Goal: Task Accomplishment & Management: Complete application form

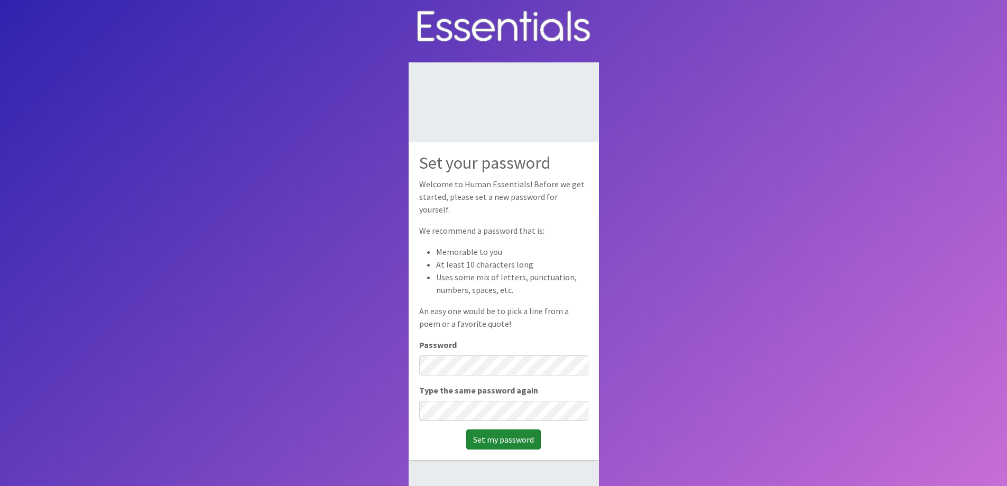
click at [492, 430] on input "Set my password" at bounding box center [503, 439] width 75 height 20
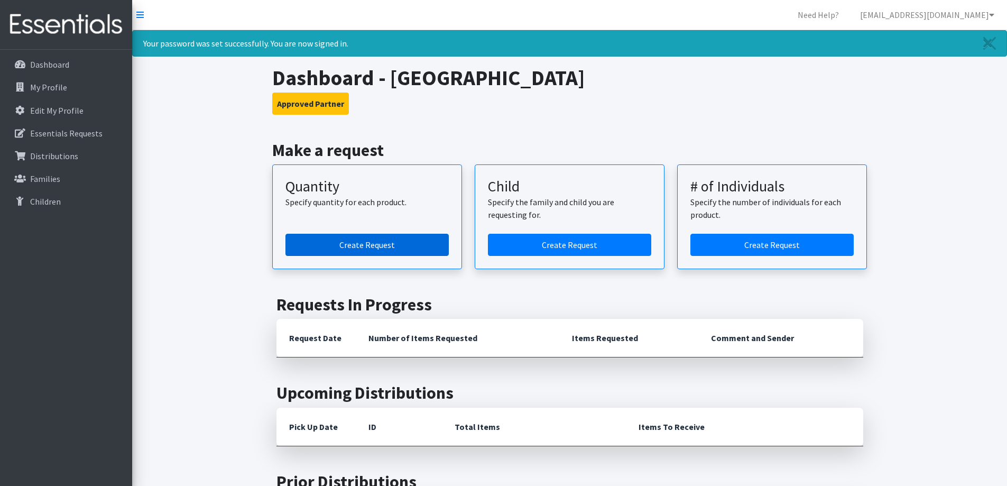
click at [389, 241] on link "Create Request" at bounding box center [366, 245] width 163 height 22
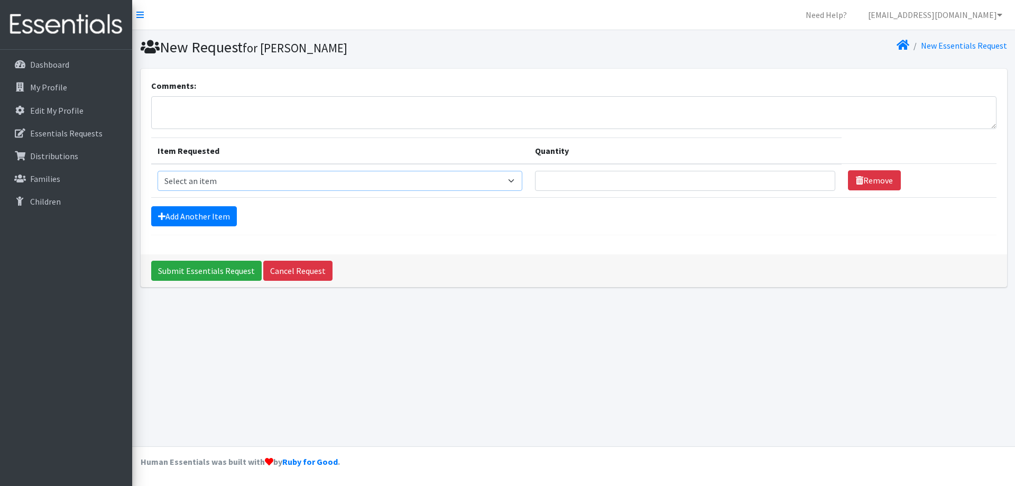
click at [518, 178] on select "Select an item (LOWCOUNTRY) REGULAR TAMPONS Adult Period Pack Student Period Pa…" at bounding box center [340, 181] width 365 height 20
select select "7756"
click at [158, 171] on select "Select an item (LOWCOUNTRY) REGULAR TAMPONS Adult Period Pack Student Period Pa…" at bounding box center [340, 181] width 365 height 20
click at [595, 177] on input "Quantity" at bounding box center [685, 181] width 300 height 20
click at [814, 183] on input "1" at bounding box center [685, 181] width 300 height 20
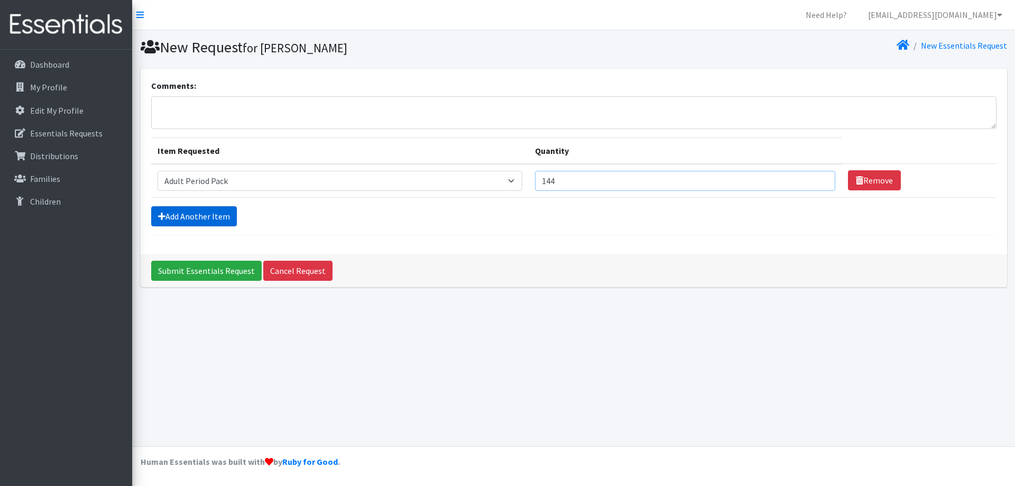
type input "144"
click at [213, 214] on link "Add Another Item" at bounding box center [194, 216] width 86 height 20
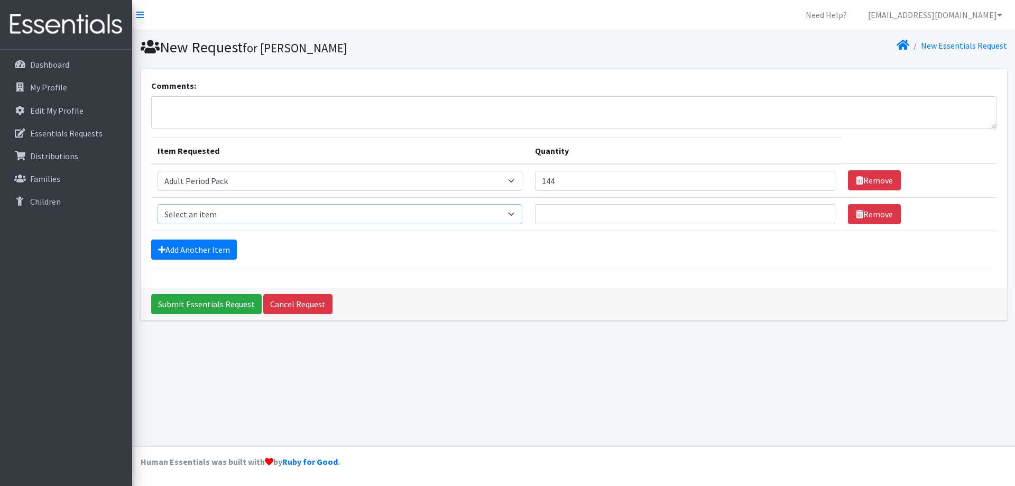
click at [516, 214] on select "Select an item (LOWCOUNTRY) REGULAR TAMPONS Adult Period Pack Student Period Pa…" at bounding box center [340, 214] width 365 height 20
select select "7757"
click at [158, 204] on select "Select an item (LOWCOUNTRY) REGULAR TAMPONS Adult Period Pack Student Period Pa…" at bounding box center [340, 214] width 365 height 20
click at [579, 215] on input "Quantity" at bounding box center [685, 214] width 300 height 20
type input "144"
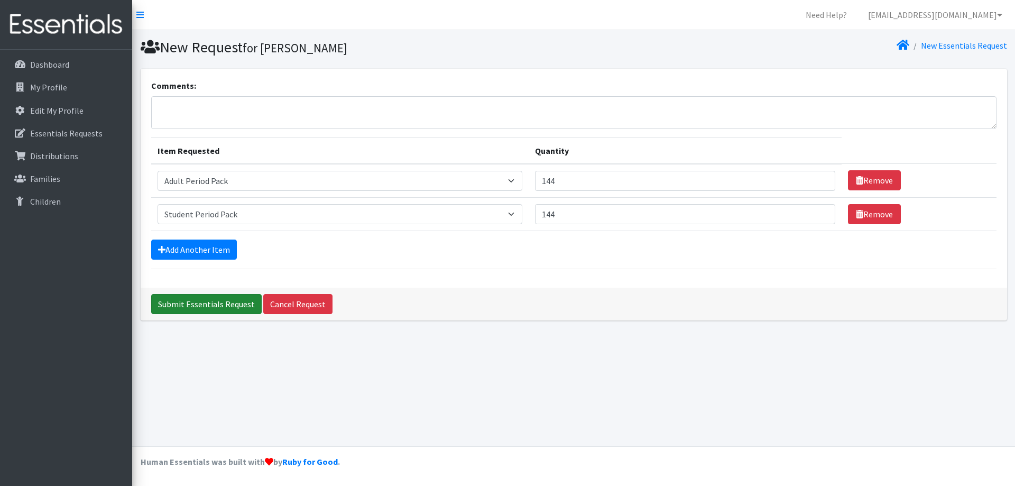
click at [209, 302] on input "Submit Essentials Request" at bounding box center [206, 304] width 110 height 20
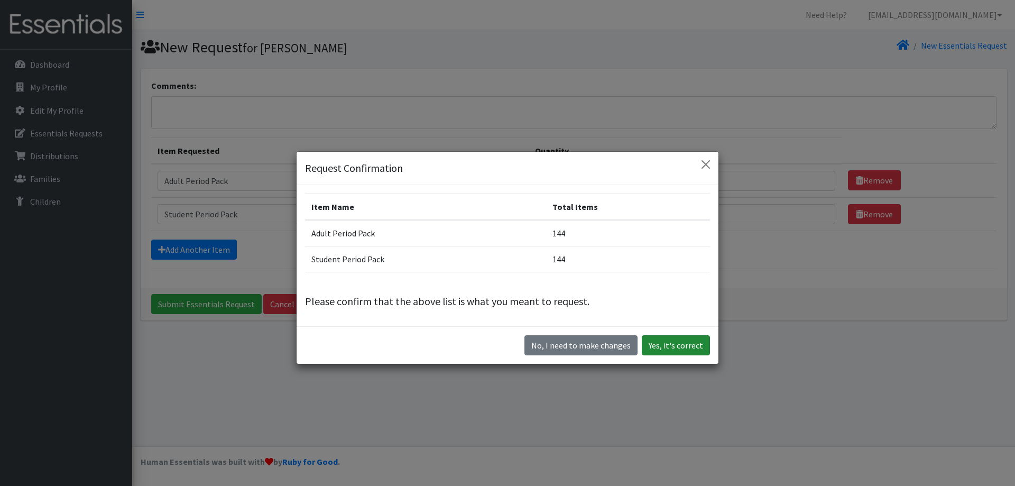
click at [662, 344] on button "Yes, it's correct" at bounding box center [676, 345] width 68 height 20
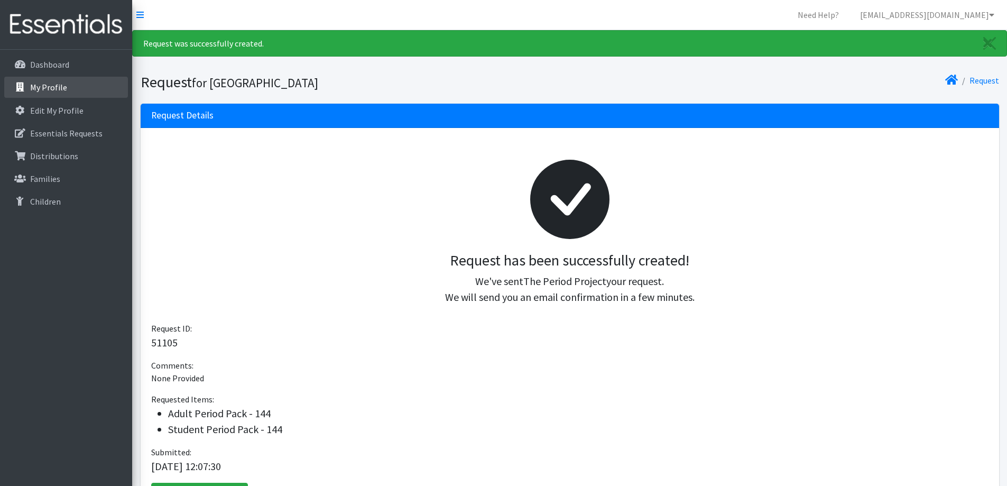
click at [53, 86] on p "My Profile" at bounding box center [48, 87] width 37 height 11
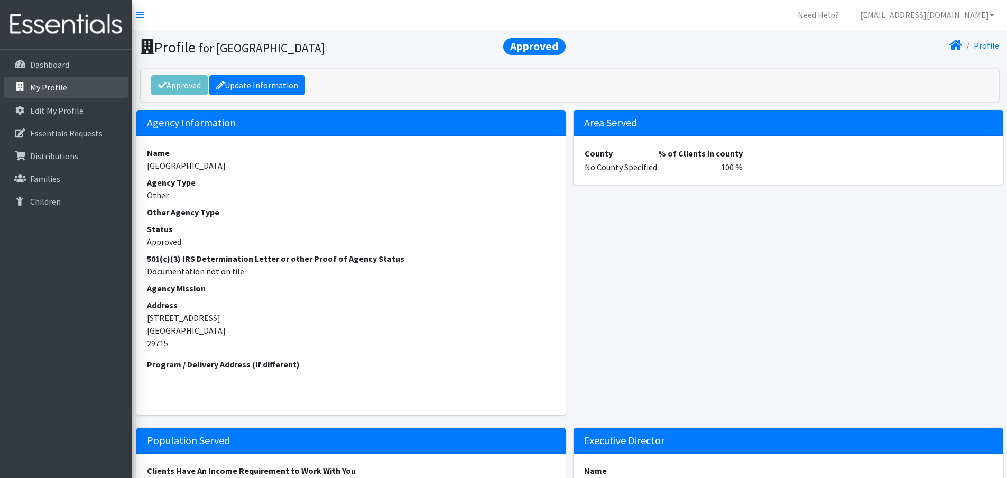
click at [51, 84] on p "My Profile" at bounding box center [48, 87] width 37 height 11
click at [48, 133] on p "Essentials Requests" at bounding box center [66, 133] width 72 height 11
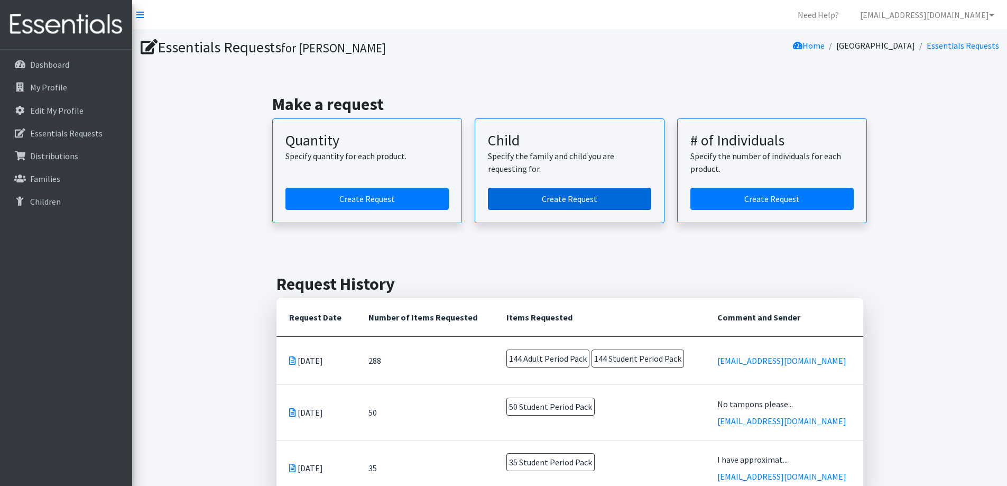
click at [559, 199] on link "Create Request" at bounding box center [569, 199] width 163 height 22
click at [564, 357] on span "144 Adult Period Pack" at bounding box center [547, 358] width 83 height 18
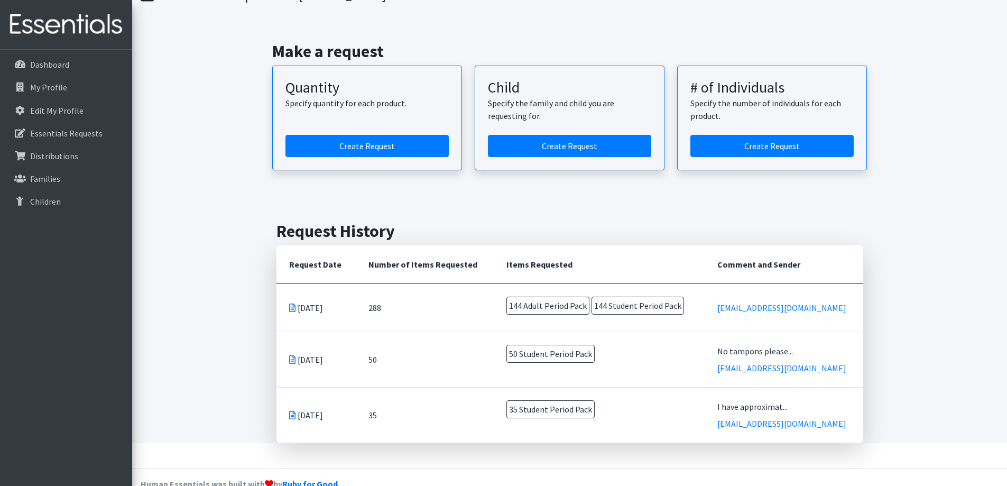
scroll to position [75, 0]
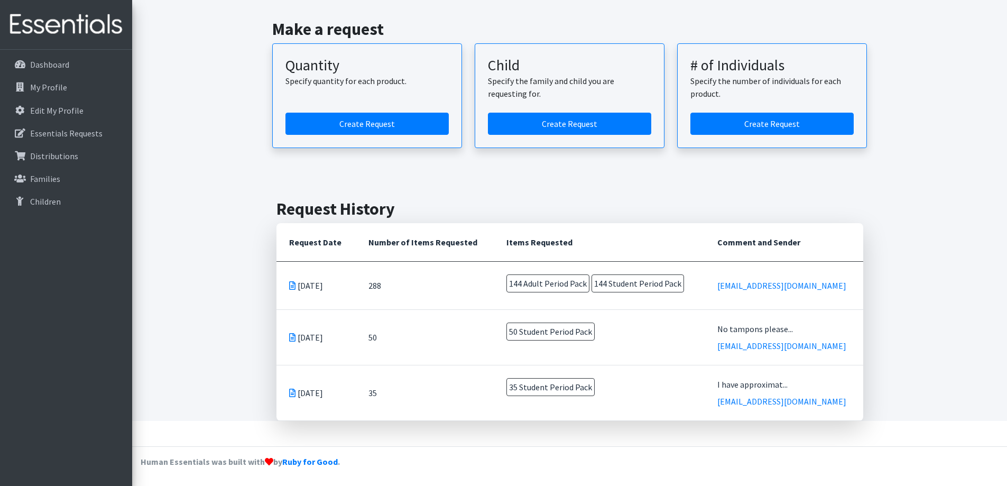
click at [294, 284] on icon at bounding box center [292, 285] width 6 height 8
click at [290, 285] on icon at bounding box center [292, 285] width 6 height 8
click at [661, 284] on span "144 Student Period Pack" at bounding box center [638, 283] width 93 height 18
click at [31, 139] on link "Essentials Requests" at bounding box center [66, 133] width 124 height 21
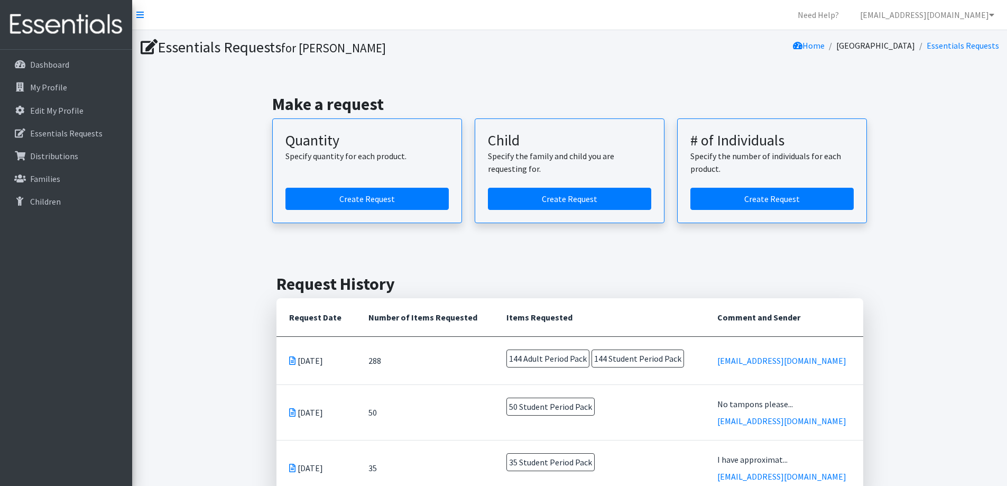
click at [528, 358] on span "144 Adult Period Pack" at bounding box center [547, 358] width 83 height 18
click at [543, 363] on span "144 Adult Period Pack" at bounding box center [547, 358] width 83 height 18
click at [291, 358] on icon at bounding box center [292, 360] width 6 height 8
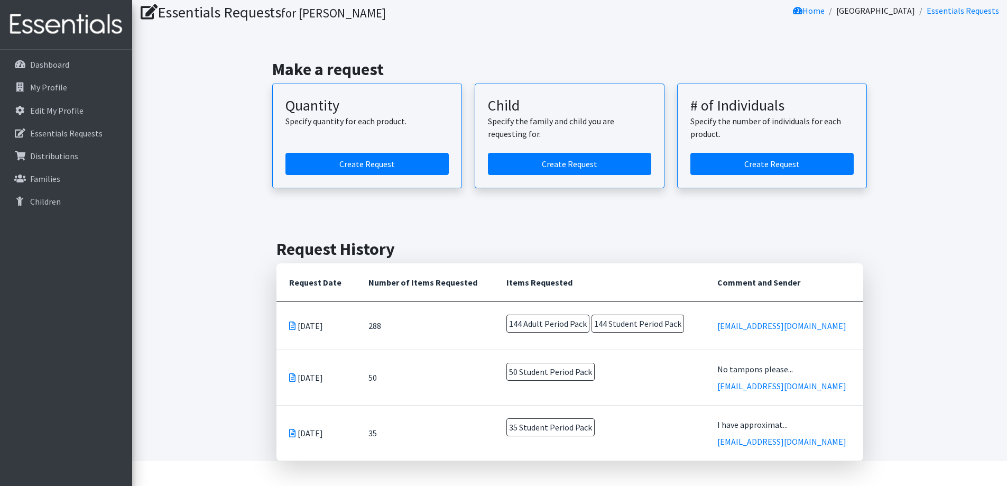
scroll to position [75, 0]
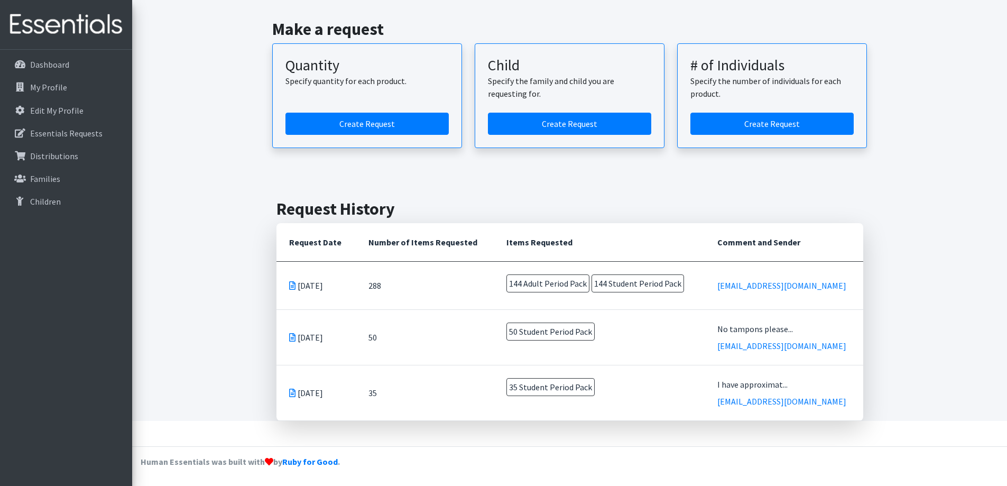
click at [584, 284] on span "144 Adult Period Pack" at bounding box center [547, 283] width 83 height 18
click at [606, 283] on span "144 Student Period Pack" at bounding box center [638, 283] width 93 height 18
click at [290, 283] on icon at bounding box center [292, 285] width 6 height 8
click at [48, 61] on p "Dashboard" at bounding box center [49, 64] width 39 height 11
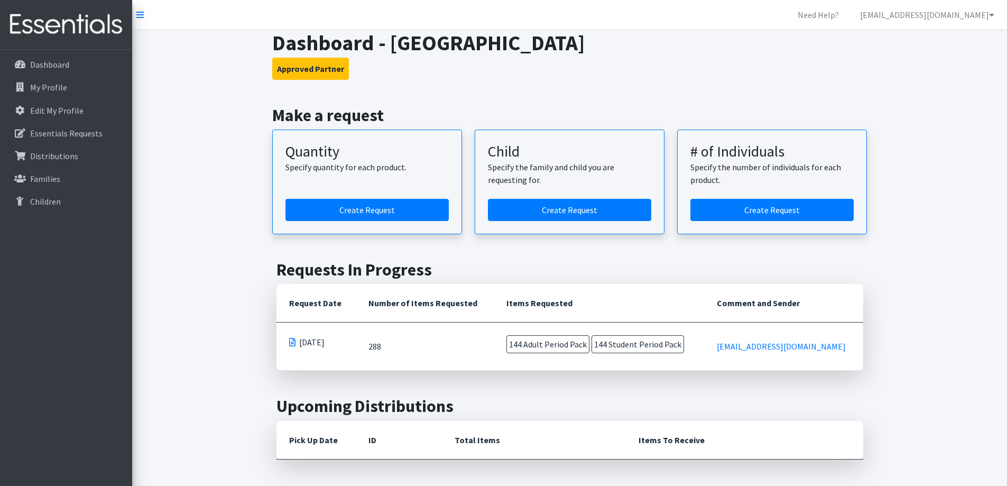
click at [540, 342] on span "144 Adult Period Pack" at bounding box center [547, 344] width 83 height 18
click at [292, 343] on span at bounding box center [292, 342] width 6 height 8
click at [67, 157] on p "Distributions" at bounding box center [54, 156] width 48 height 11
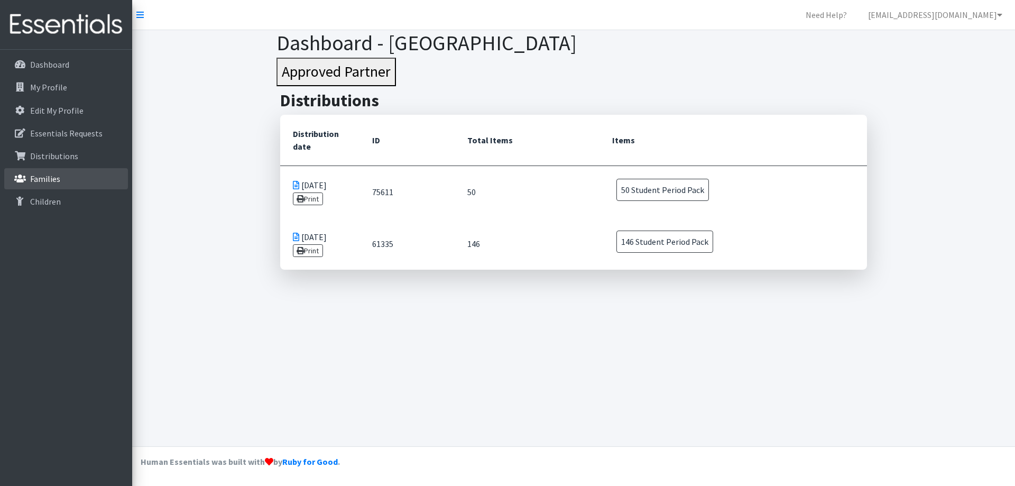
click at [62, 178] on link "Families" at bounding box center [66, 178] width 124 height 21
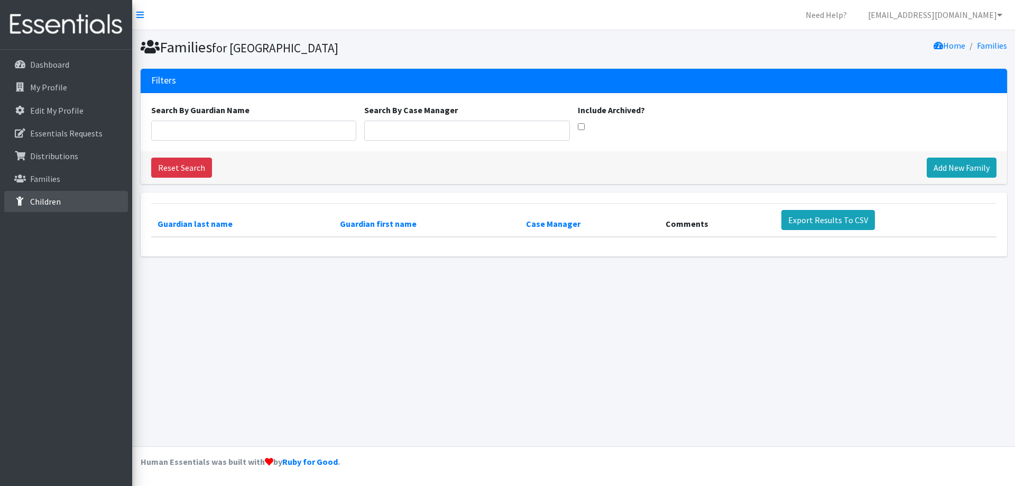
click at [50, 199] on p "Children" at bounding box center [45, 201] width 31 height 11
